Goal: Transaction & Acquisition: Download file/media

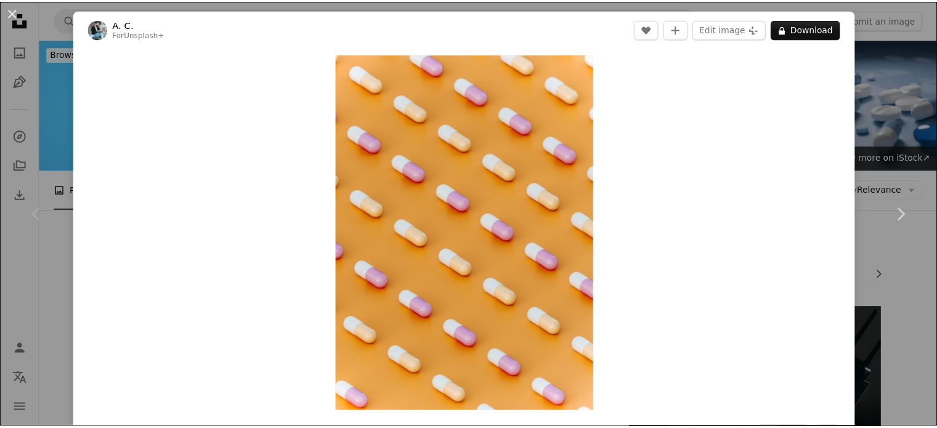
scroll to position [270, 0]
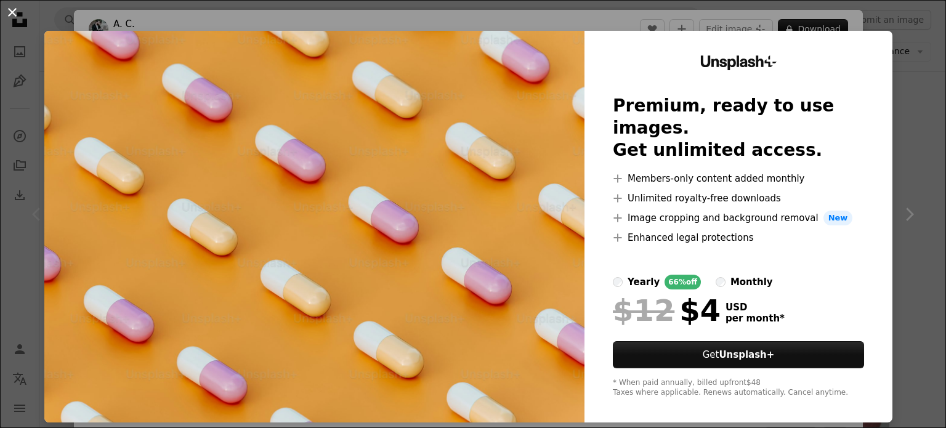
click at [6, 6] on button "An X shape" at bounding box center [12, 12] width 15 height 15
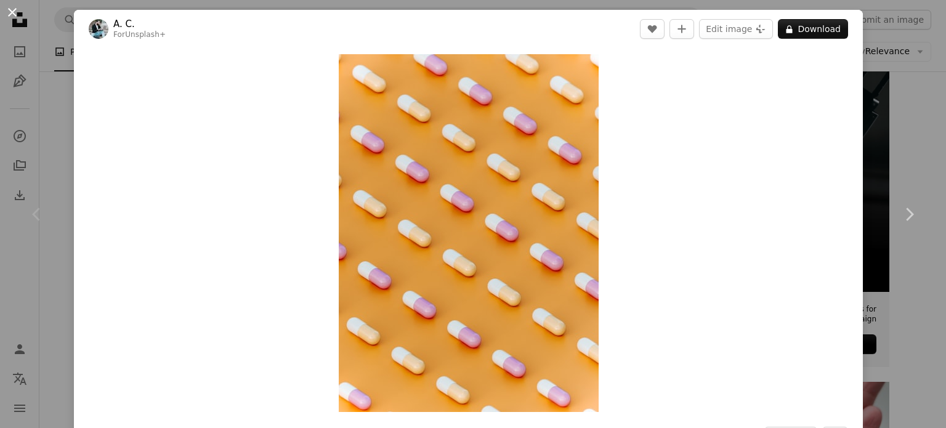
click at [6, 7] on button "An X shape" at bounding box center [12, 12] width 15 height 15
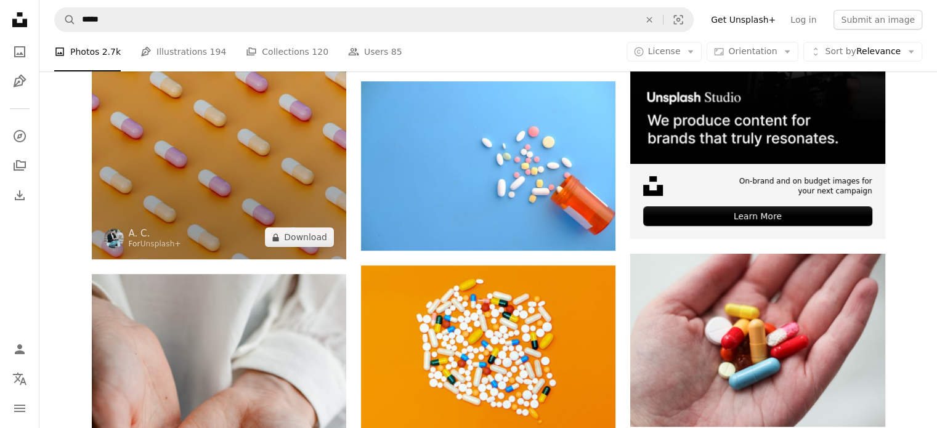
scroll to position [398, 0]
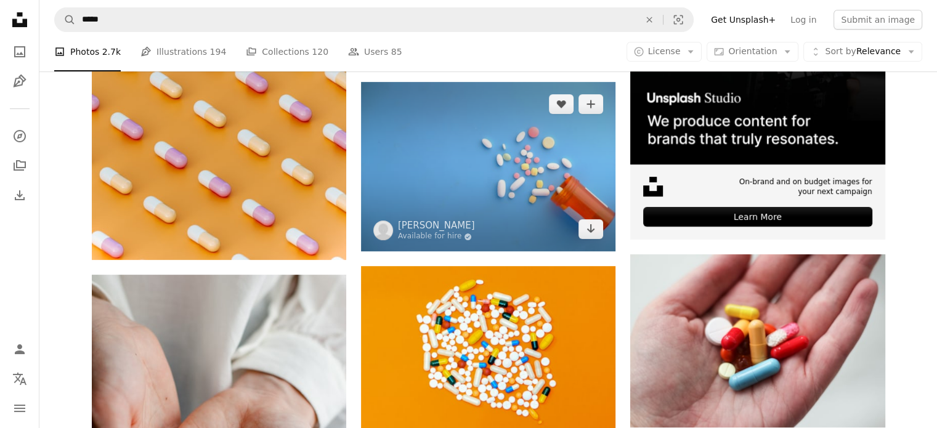
click at [489, 133] on img at bounding box center [488, 166] width 254 height 169
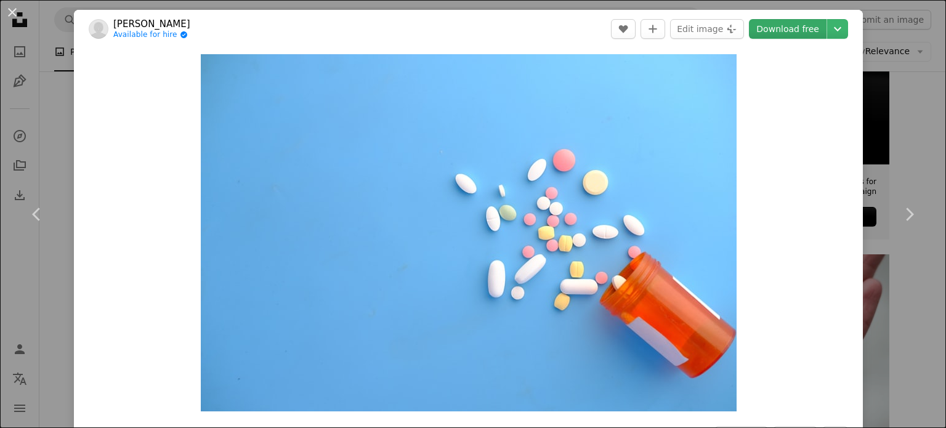
click at [765, 28] on link "Download free" at bounding box center [788, 29] width 78 height 20
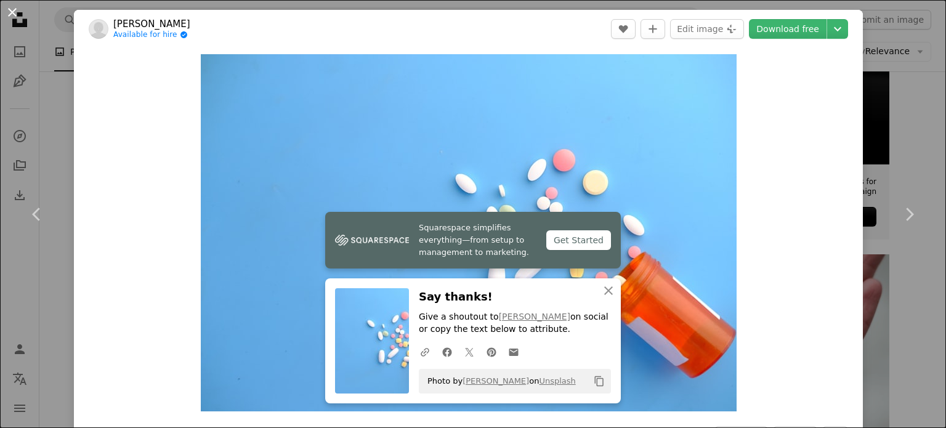
click at [10, 12] on button "An X shape" at bounding box center [12, 12] width 15 height 15
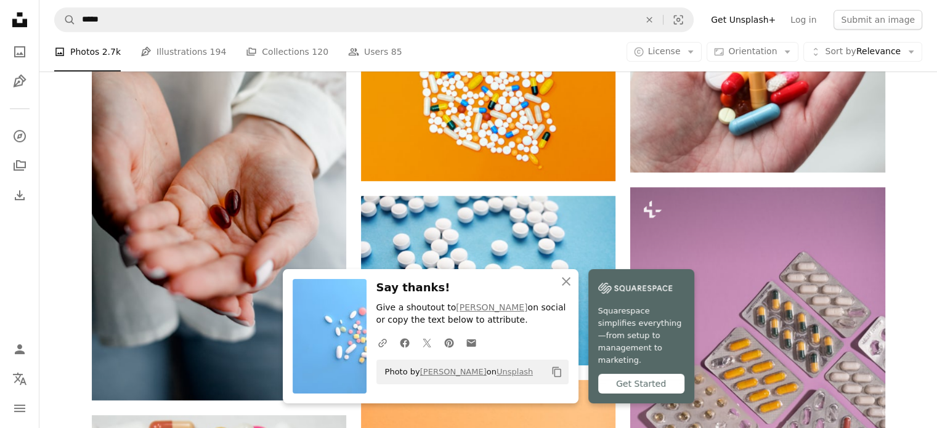
scroll to position [647, 0]
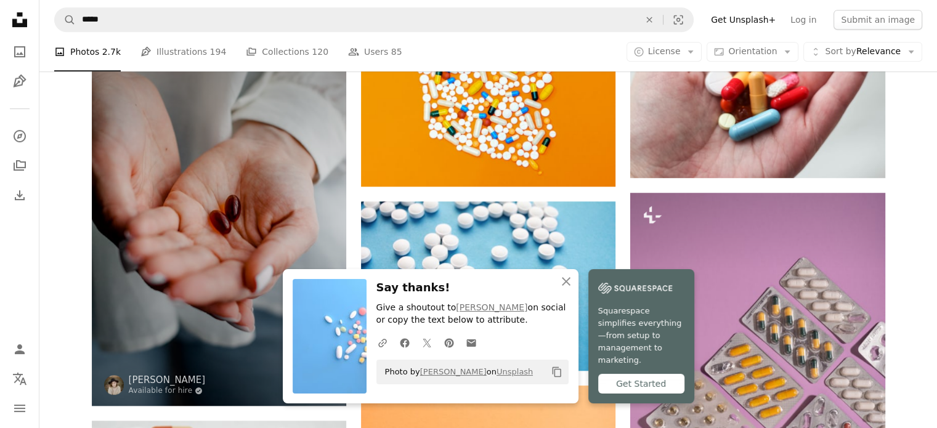
click at [217, 164] on img at bounding box center [219, 215] width 254 height 381
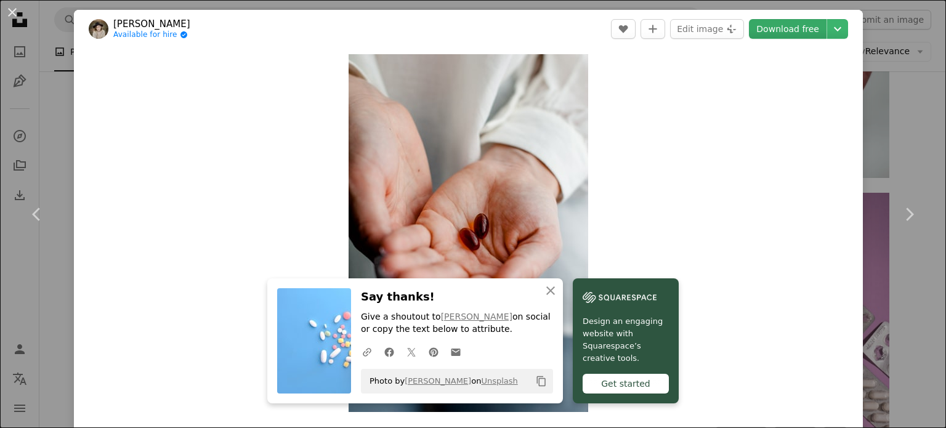
click at [770, 25] on link "Download free" at bounding box center [788, 29] width 78 height 20
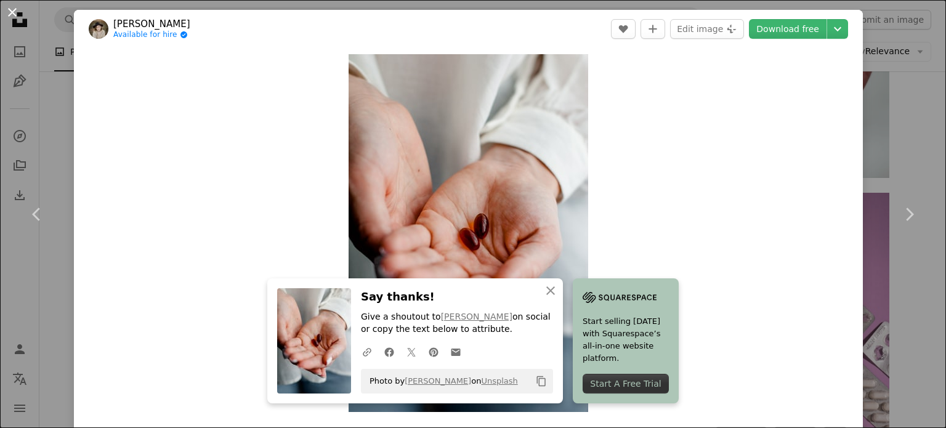
click at [7, 11] on button "An X shape" at bounding box center [12, 12] width 15 height 15
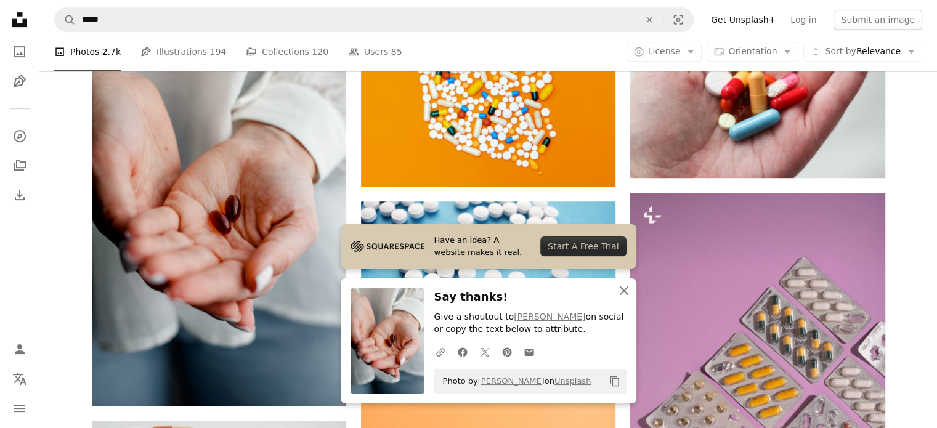
click at [620, 291] on icon "An X shape" at bounding box center [624, 290] width 15 height 15
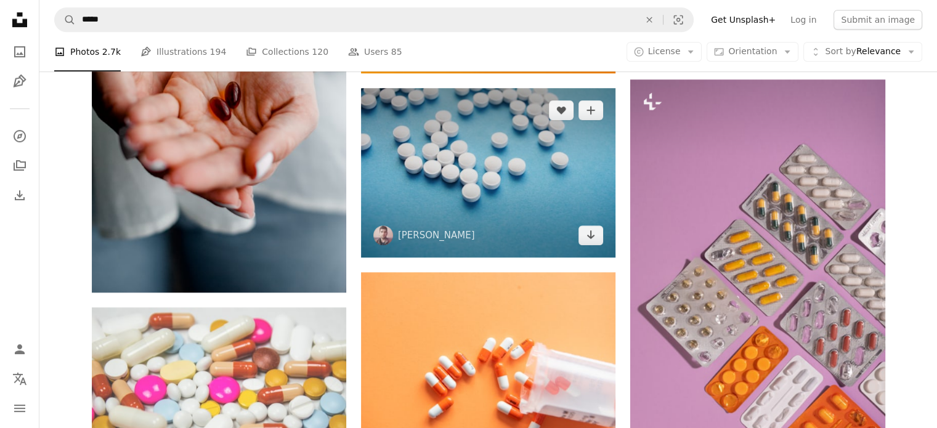
scroll to position [761, 0]
